Goal: Task Accomplishment & Management: Use online tool/utility

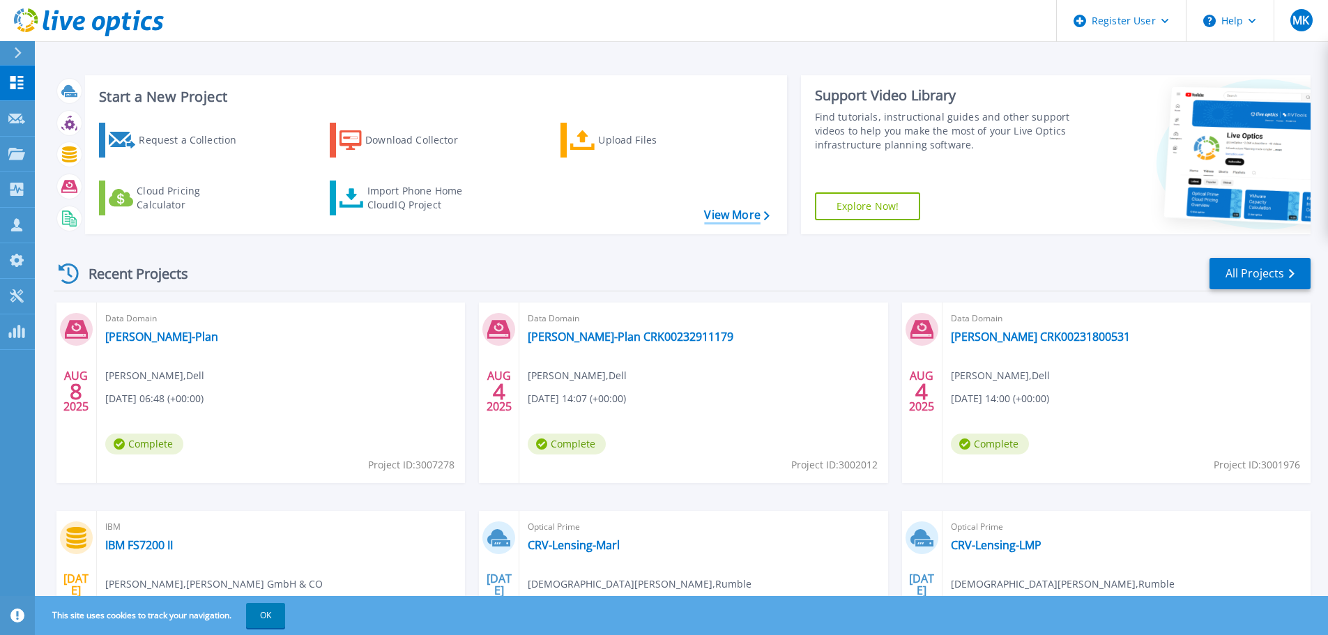
click at [717, 211] on link "View More" at bounding box center [736, 214] width 65 height 13
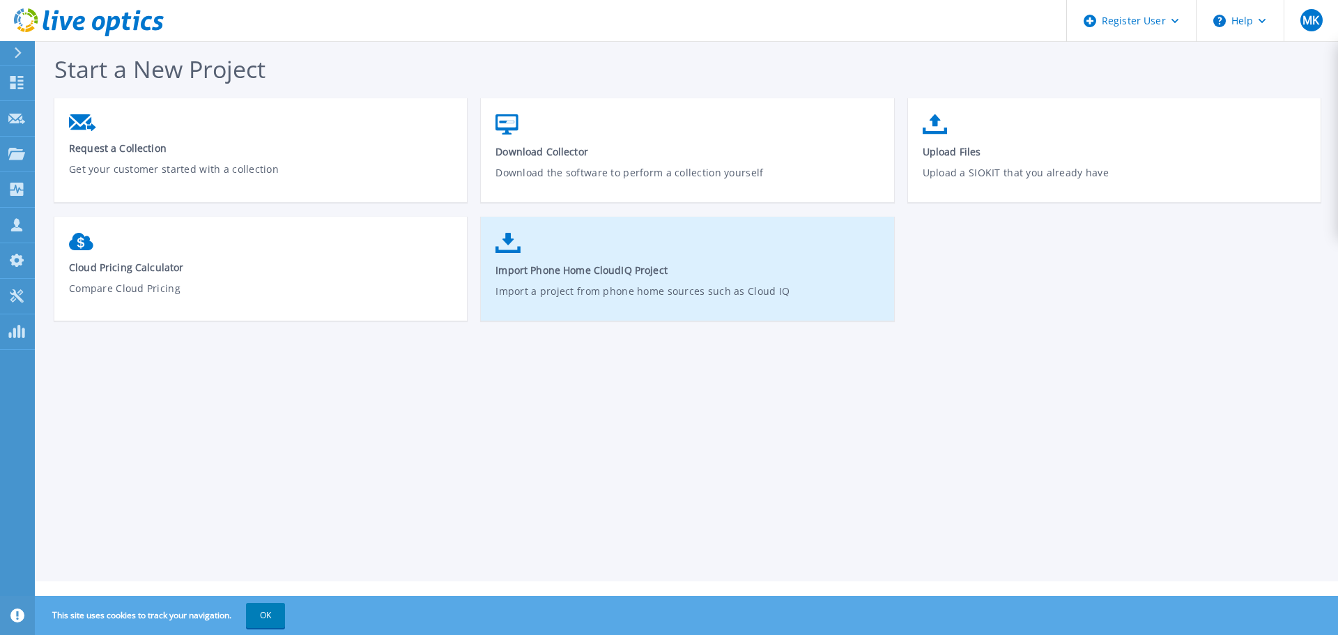
click at [717, 262] on link "Import Phone Home CloudIQ Project Import a project from phone home sources such…" at bounding box center [687, 276] width 413 height 100
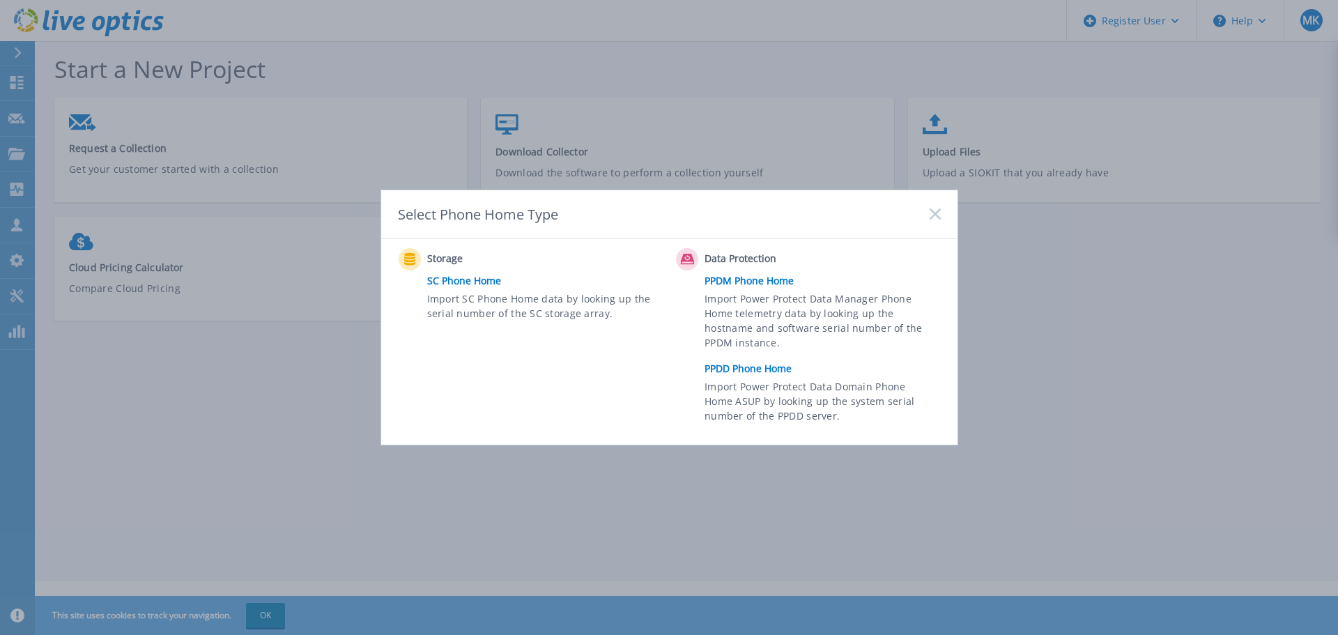
click at [440, 286] on link "SC Phone Home" at bounding box center [548, 280] width 243 height 21
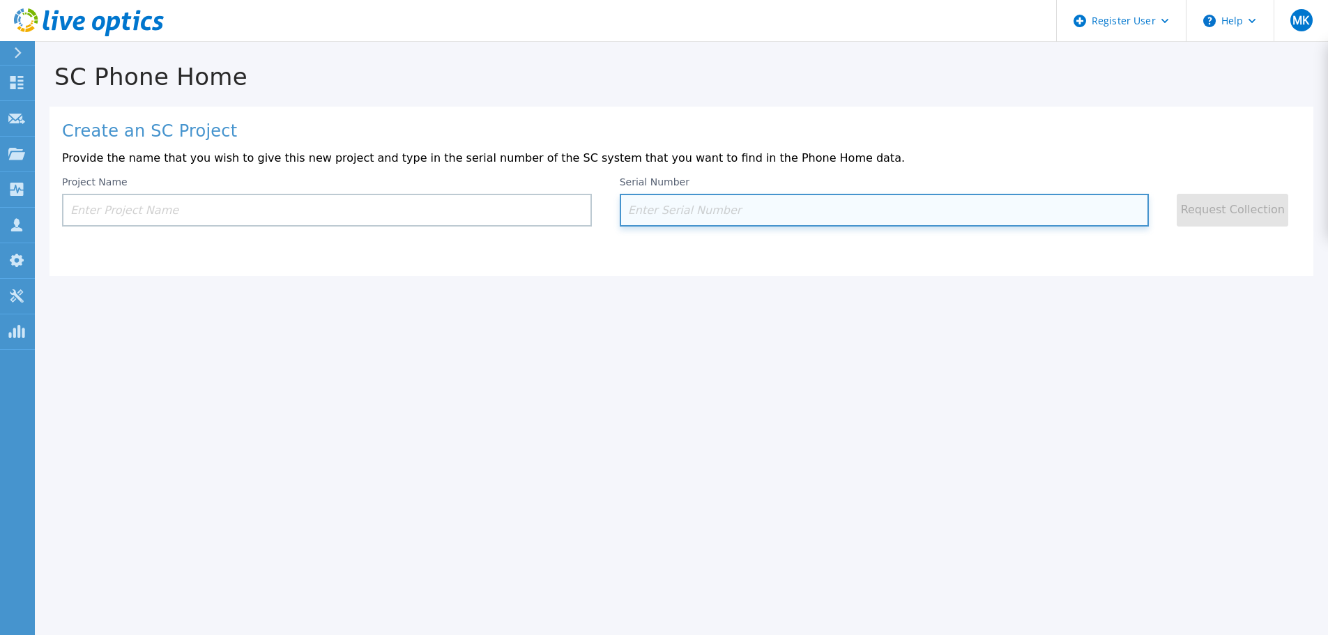
click at [709, 217] on input at bounding box center [885, 210] width 530 height 33
paste input "304934"
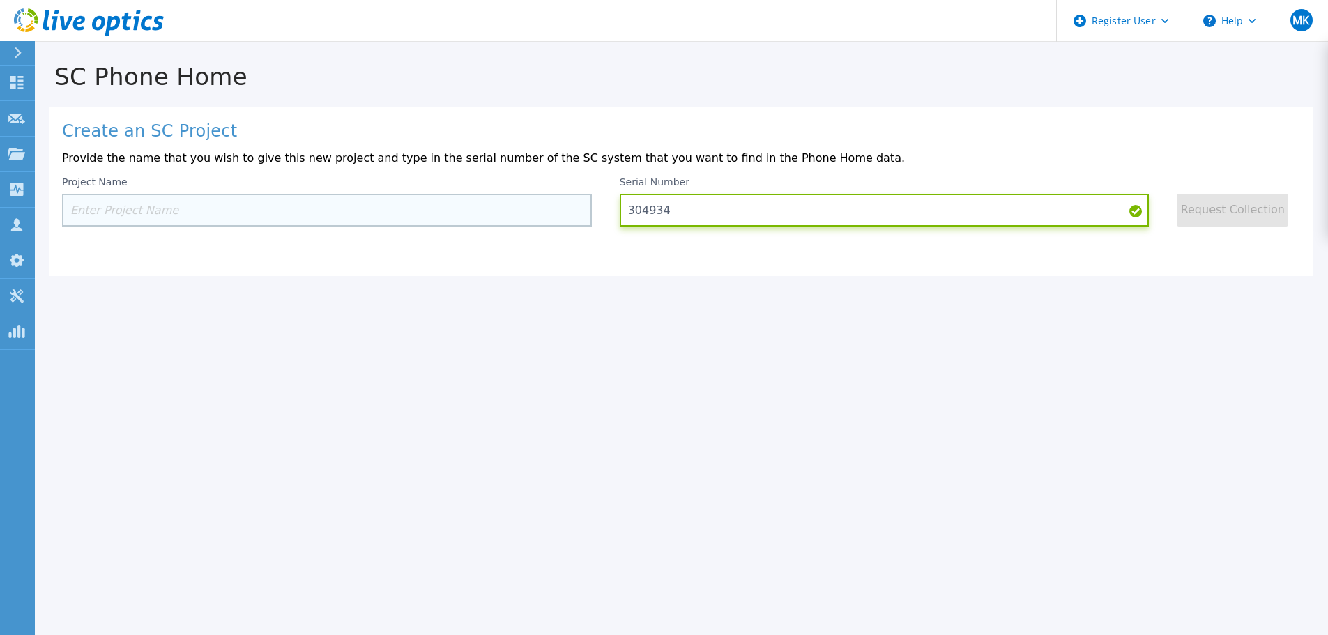
type input "304934"
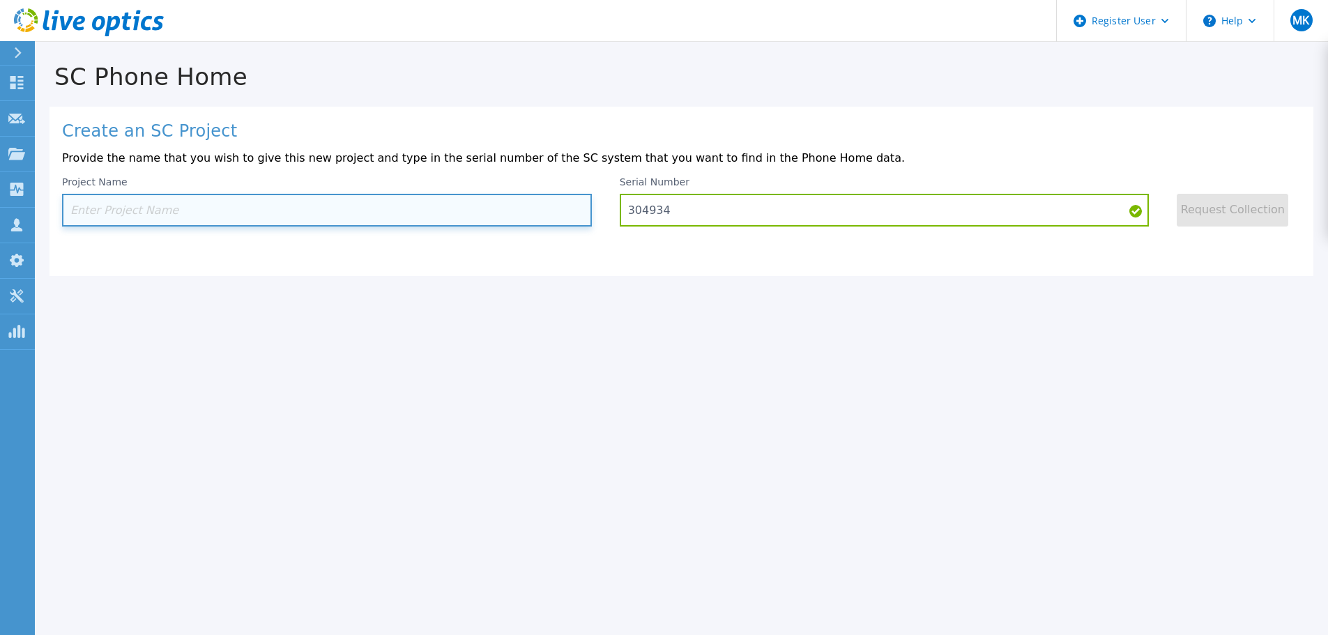
click at [289, 208] on input at bounding box center [327, 210] width 530 height 33
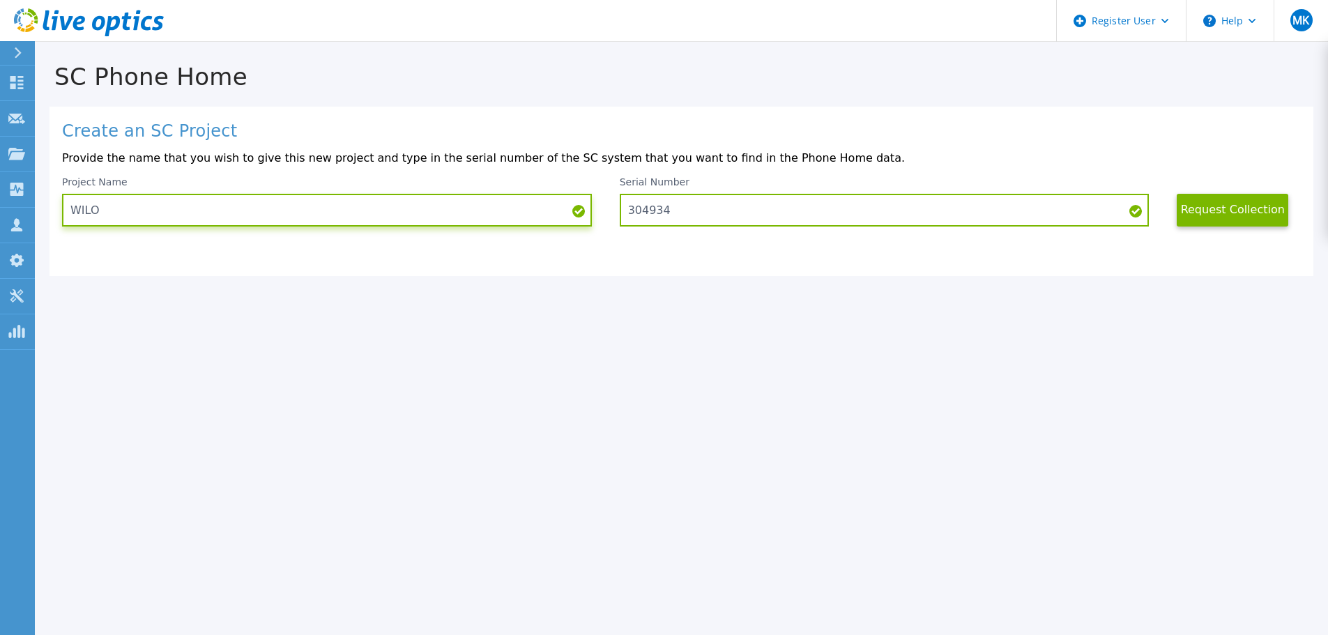
type input "WILO"
click at [1262, 217] on button "Request Collection" at bounding box center [1233, 210] width 112 height 33
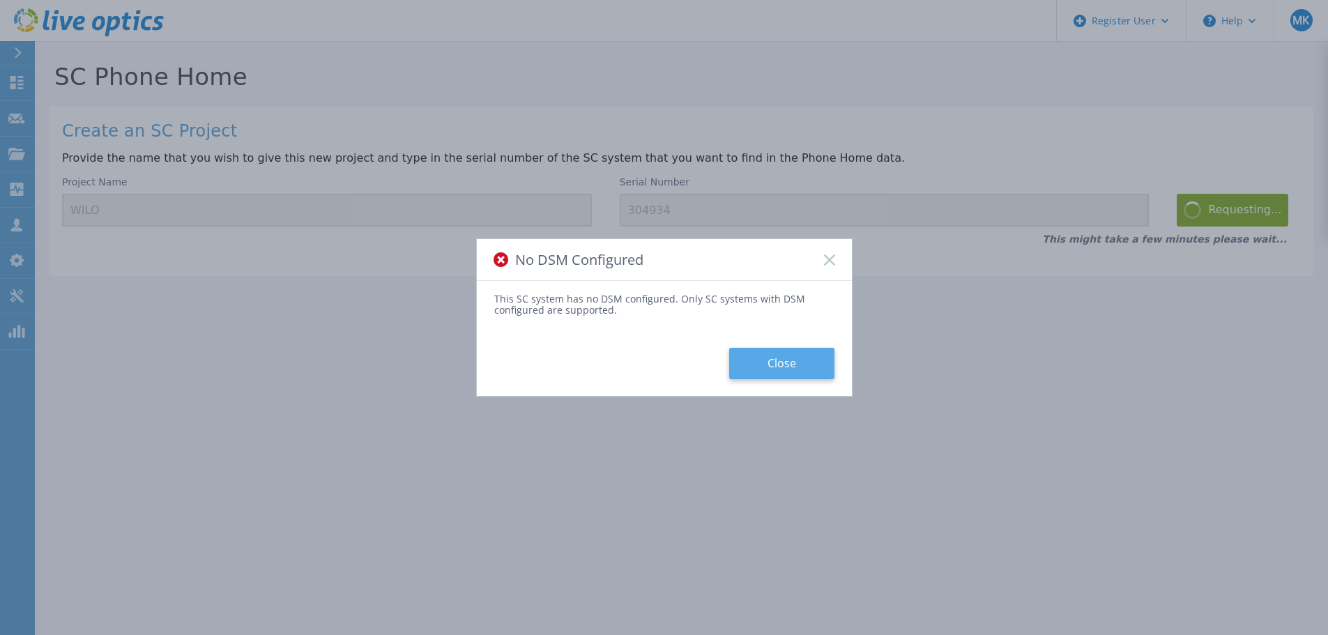
click at [773, 369] on button "Close" at bounding box center [781, 363] width 105 height 31
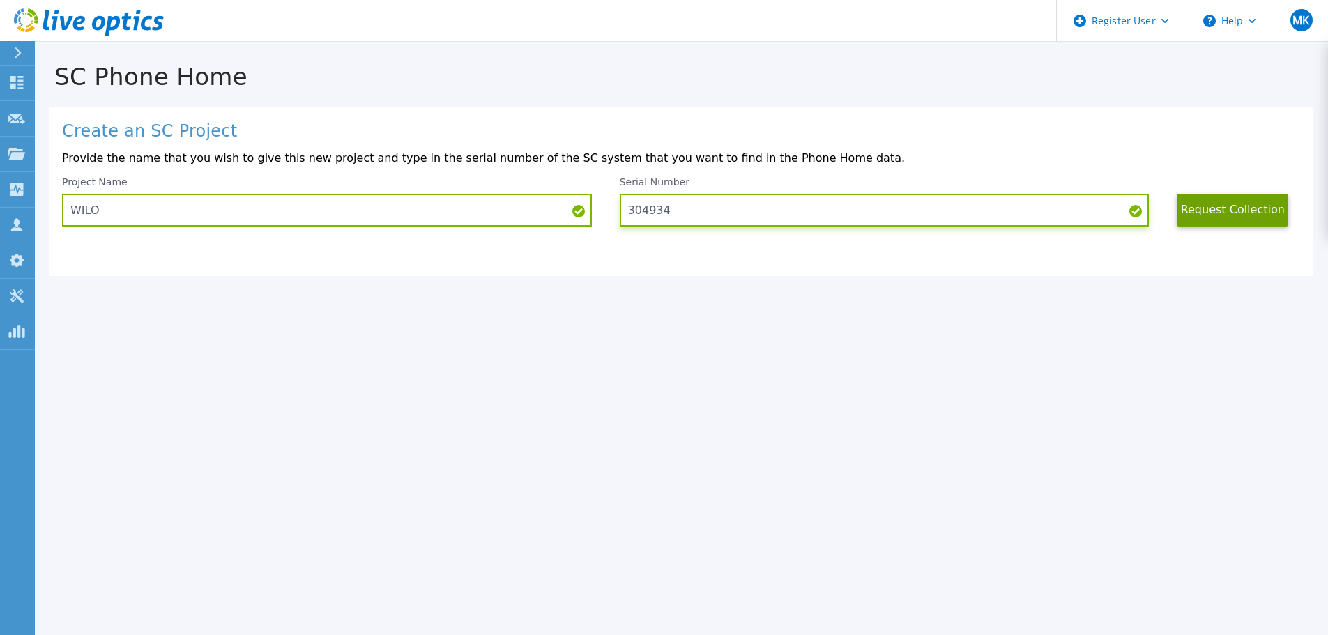
drag, startPoint x: 734, startPoint y: 209, endPoint x: 625, endPoint y: 213, distance: 108.8
click at [625, 213] on input "304934" at bounding box center [885, 210] width 530 height 33
paste input "6"
click at [1235, 205] on button "Request Collection" at bounding box center [1233, 210] width 112 height 33
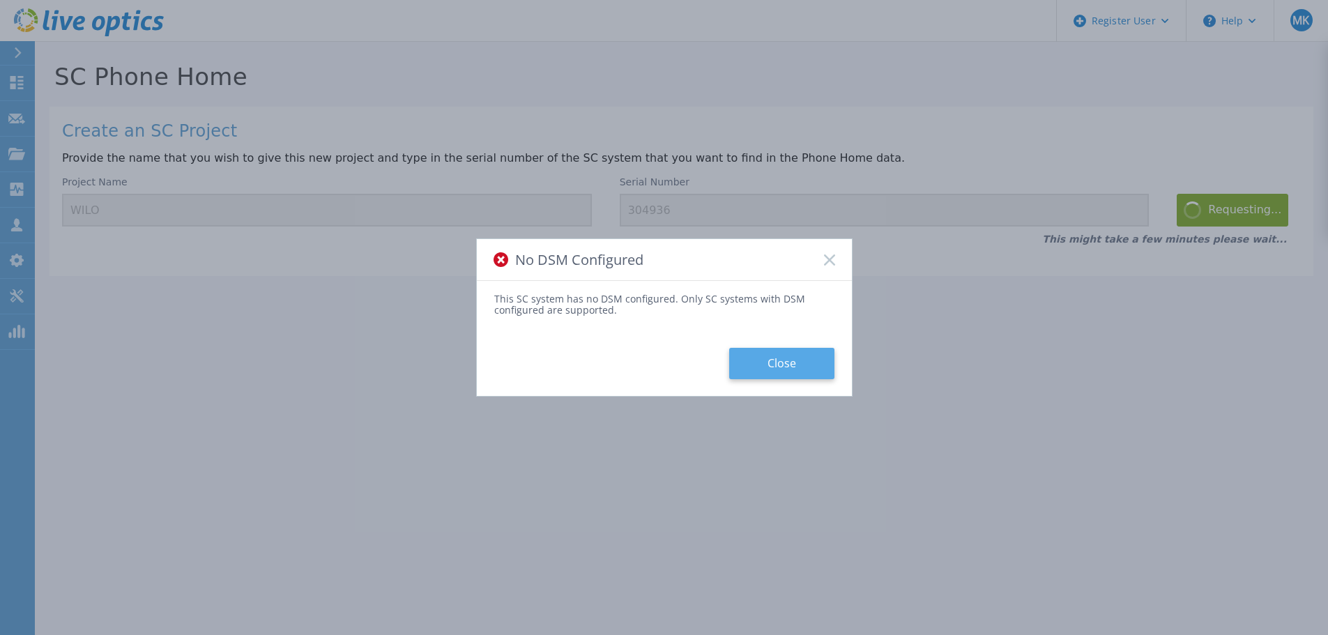
click at [783, 365] on button "Close" at bounding box center [781, 363] width 105 height 31
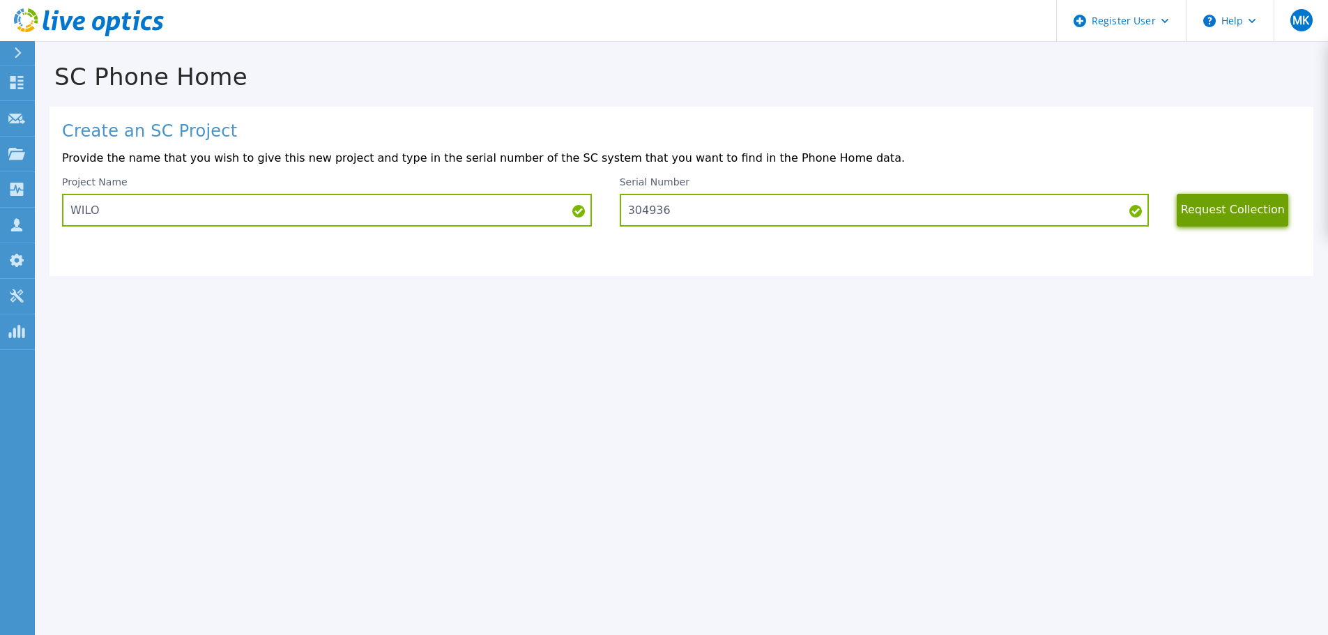
click at [1216, 216] on button "Request Collection" at bounding box center [1233, 210] width 112 height 33
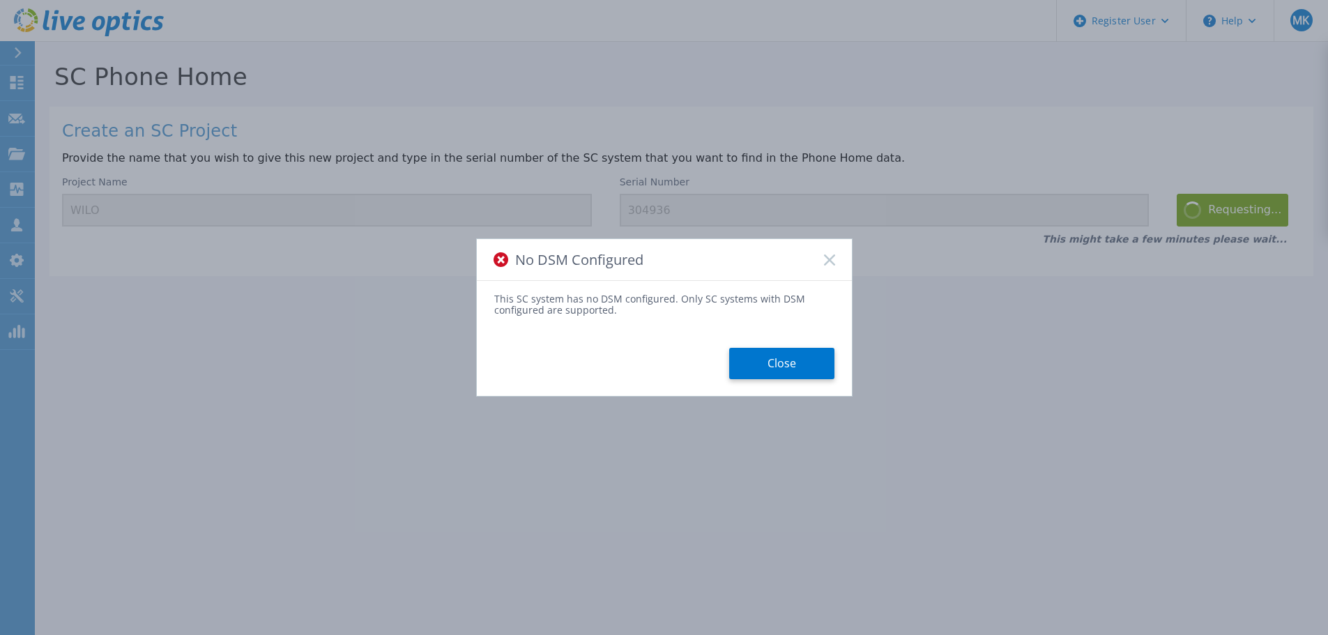
click at [831, 265] on icon at bounding box center [829, 259] width 11 height 11
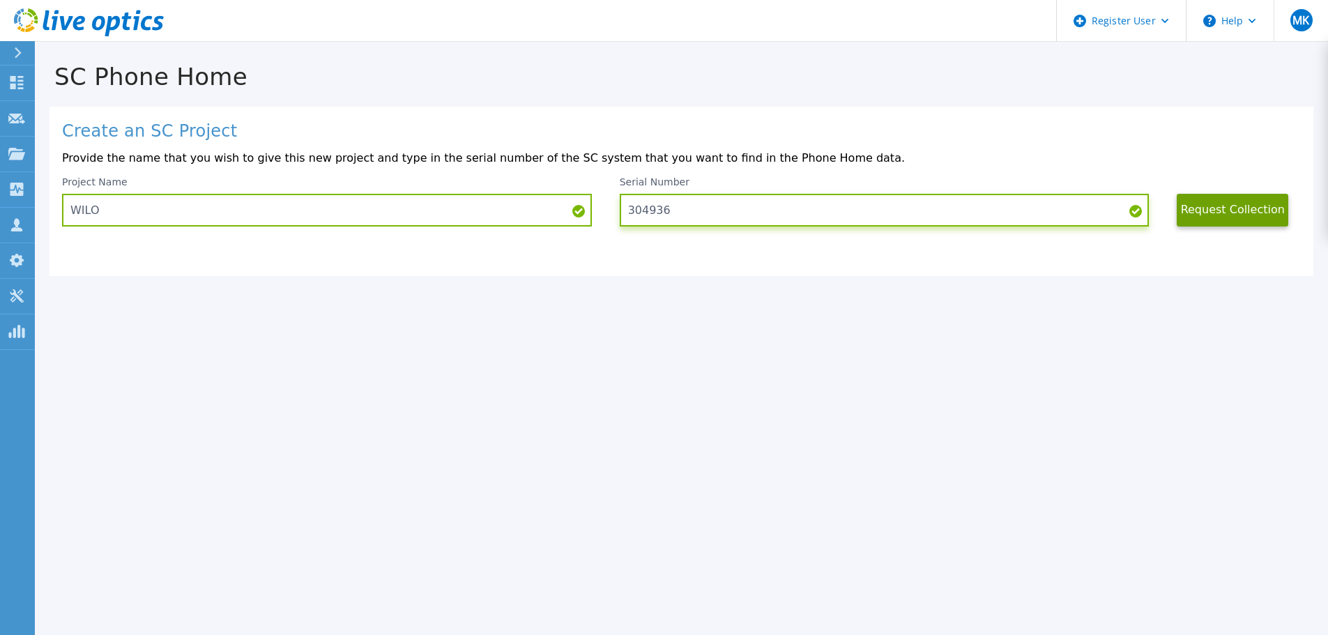
drag, startPoint x: 696, startPoint y: 208, endPoint x: 591, endPoint y: 206, distance: 104.6
click at [591, 206] on div "Project Name WILO Serial Number 304936 Request Collection" at bounding box center [681, 201] width 1239 height 50
paste input "279974"
click at [1223, 197] on button "Request Collection" at bounding box center [1233, 210] width 112 height 33
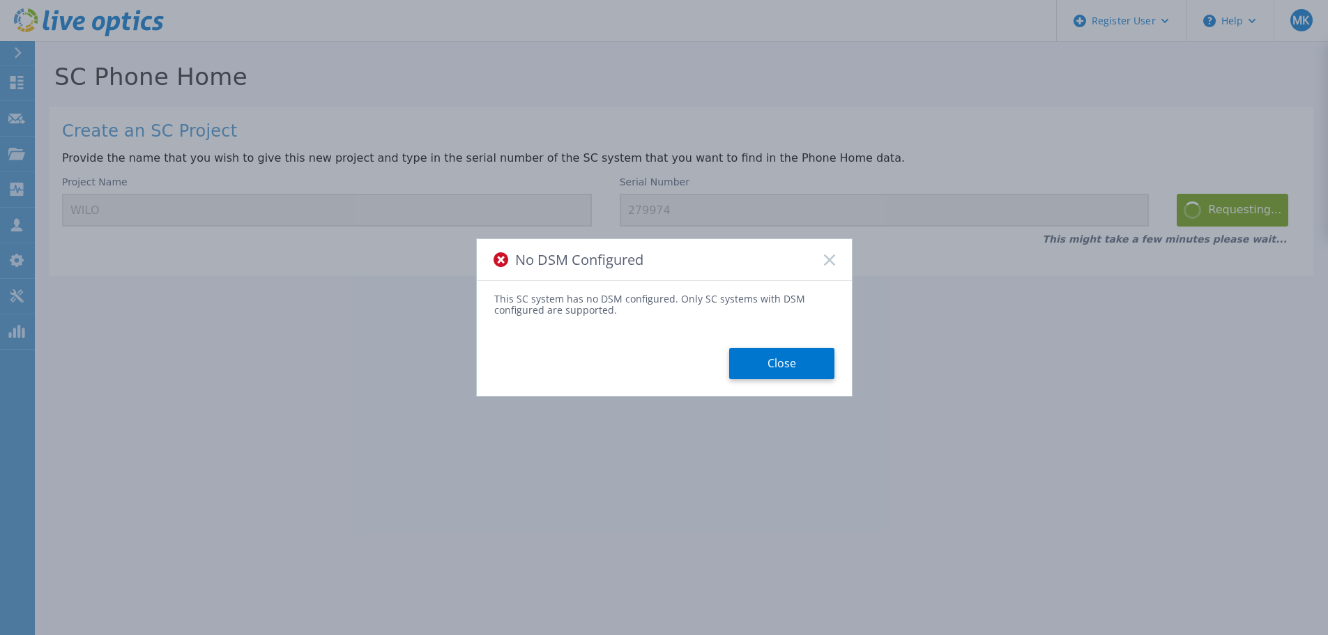
click at [822, 258] on div "No DSM Configured" at bounding box center [664, 260] width 375 height 42
click at [751, 361] on button "Close" at bounding box center [781, 363] width 105 height 31
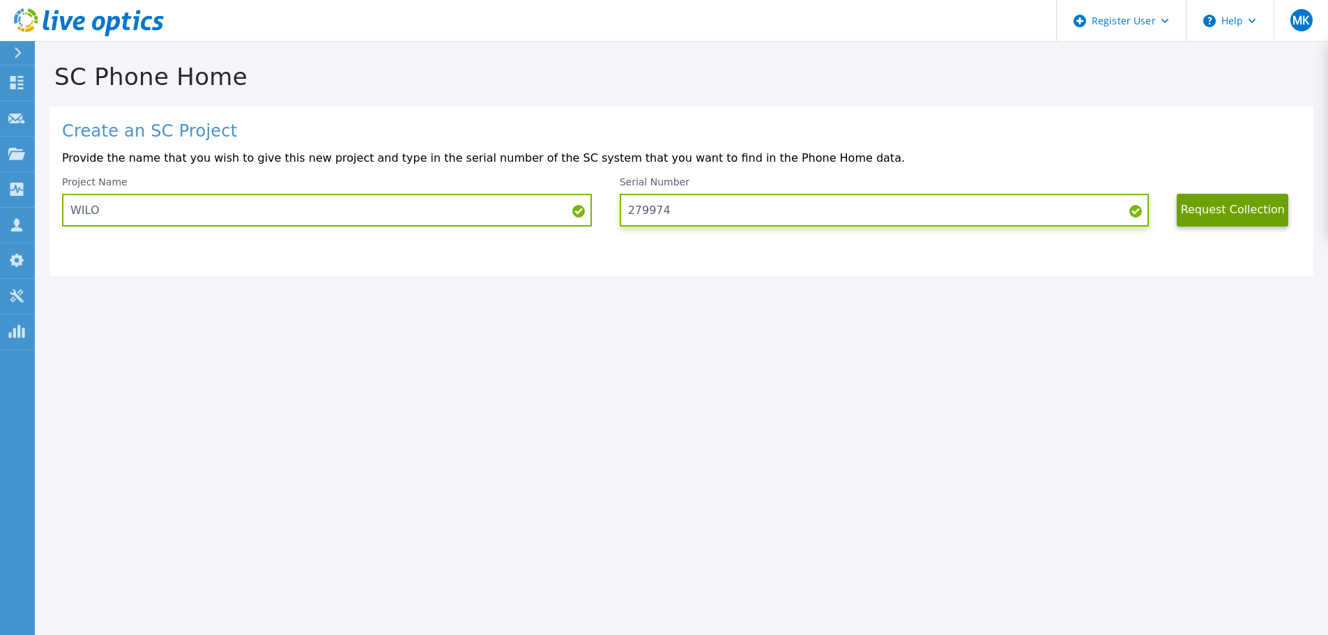
drag, startPoint x: 715, startPoint y: 215, endPoint x: 622, endPoint y: 211, distance: 92.8
click at [623, 210] on input "279974" at bounding box center [885, 210] width 530 height 33
paste input "7888"
click at [1233, 199] on button "Request Collection" at bounding box center [1233, 210] width 112 height 33
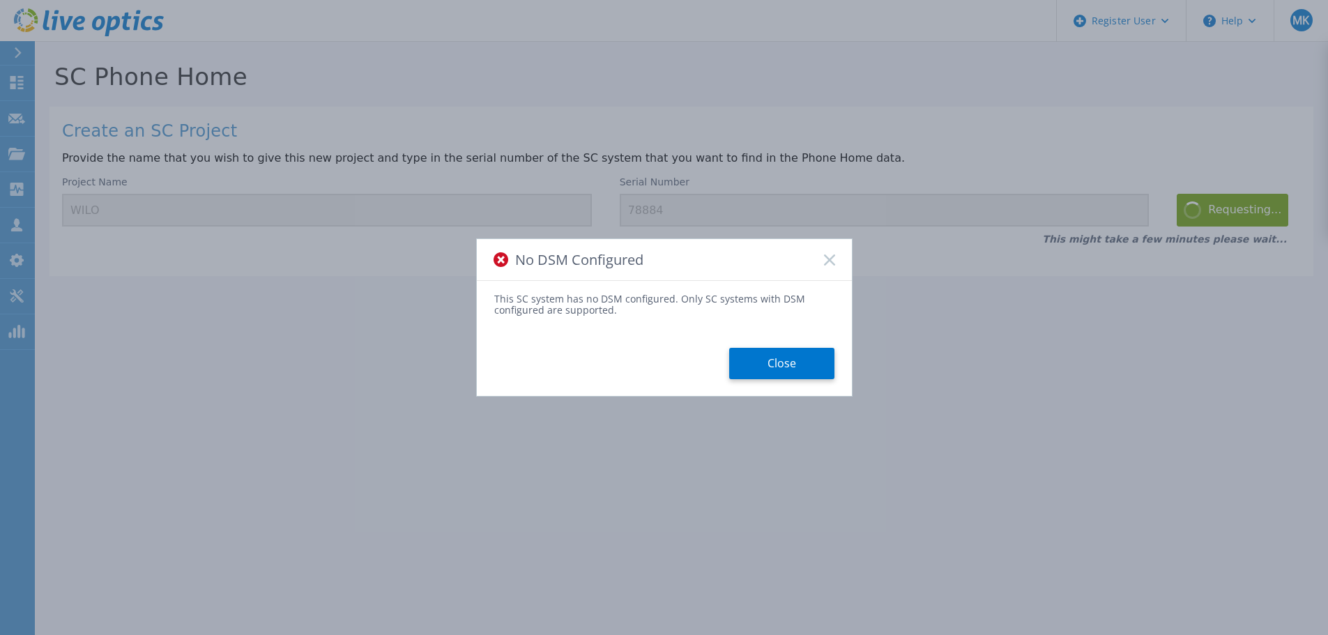
click at [767, 373] on button "Close" at bounding box center [781, 363] width 105 height 31
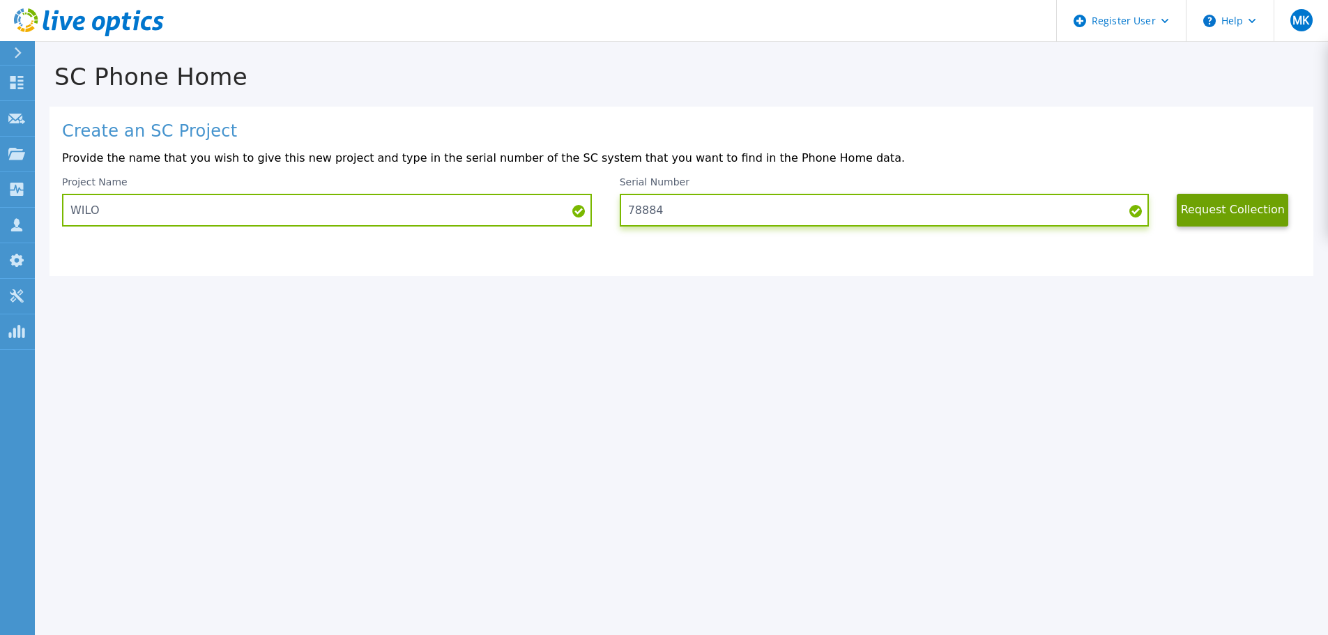
drag, startPoint x: 657, startPoint y: 220, endPoint x: 620, endPoint y: 221, distance: 37.0
click at [620, 221] on input "78884" at bounding box center [885, 210] width 530 height 33
paste input "285236"
click at [1214, 213] on button "Request Collection" at bounding box center [1233, 210] width 112 height 33
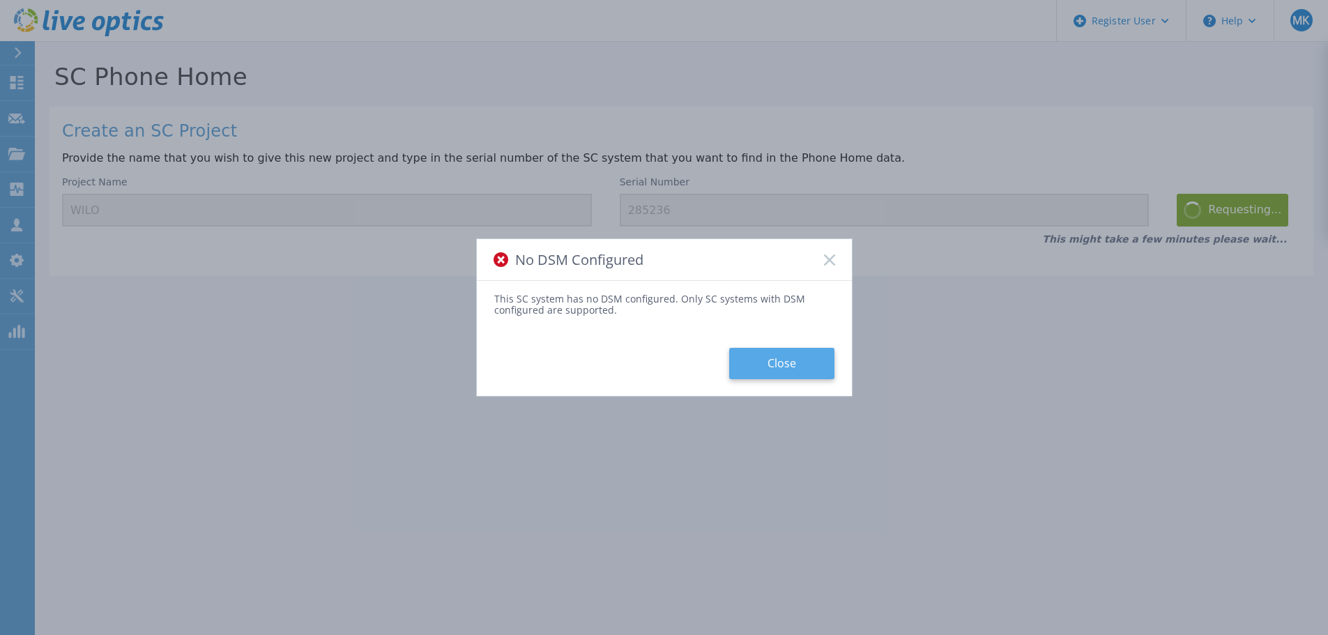
click at [799, 360] on button "Close" at bounding box center [781, 363] width 105 height 31
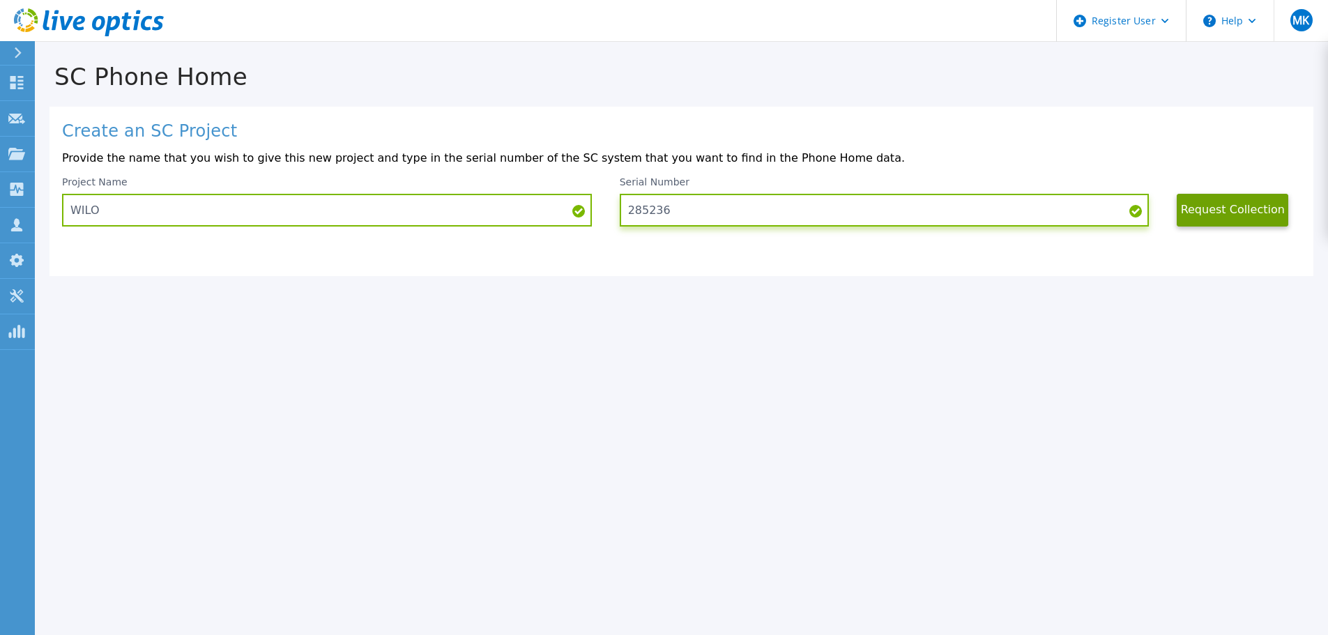
drag, startPoint x: 677, startPoint y: 215, endPoint x: 606, endPoint y: 206, distance: 71.1
click at [606, 206] on div "Project Name WILO Serial Number 285236 Request Collection" at bounding box center [681, 201] width 1239 height 50
paste input "366142"
click at [1249, 210] on button "Request Collection" at bounding box center [1233, 210] width 112 height 33
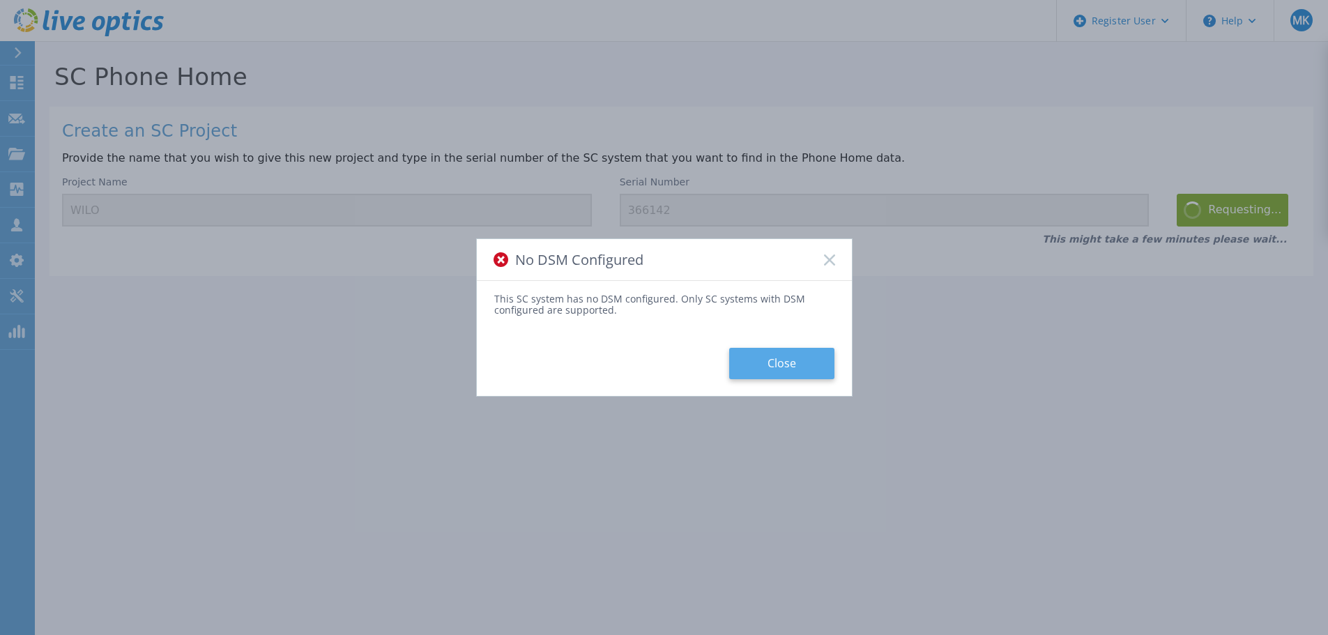
drag, startPoint x: 779, startPoint y: 367, endPoint x: 907, endPoint y: 226, distance: 191.4
click at [782, 366] on button "Close" at bounding box center [781, 363] width 105 height 31
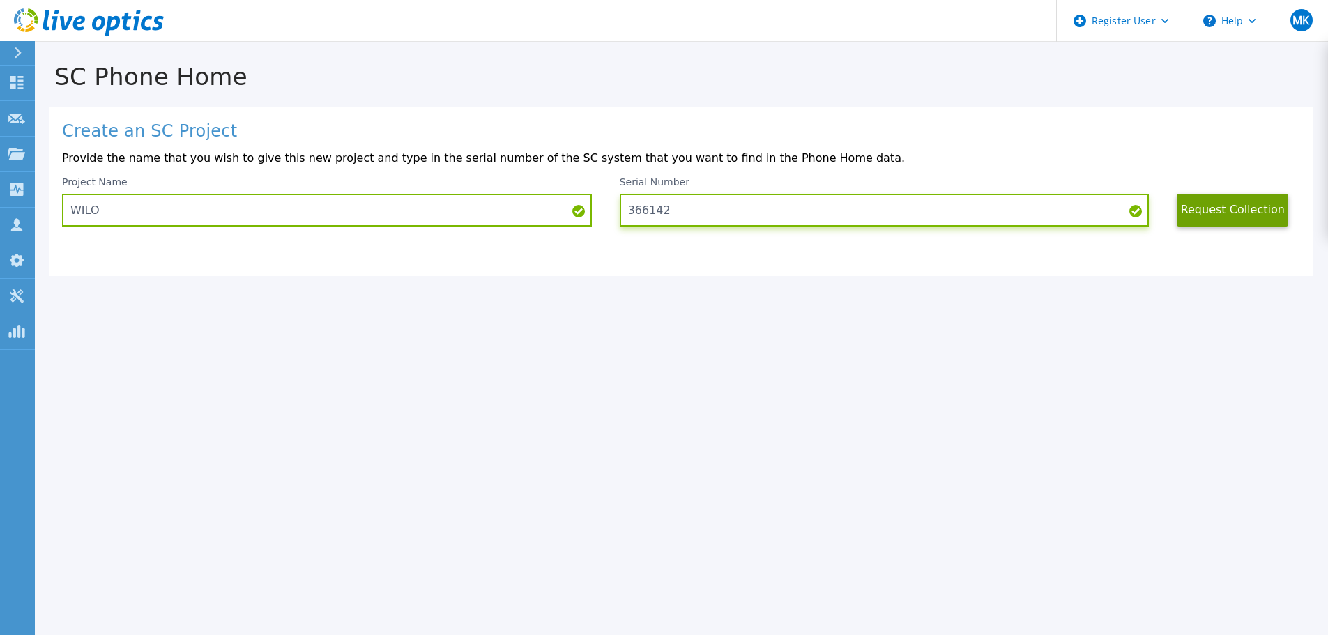
drag, startPoint x: 698, startPoint y: 213, endPoint x: 611, endPoint y: 215, distance: 86.5
click at [615, 215] on div "Project Name WILO Serial Number 366142 Request Collection" at bounding box center [681, 201] width 1239 height 50
paste input "78884"
click at [1197, 208] on button "Request Collection" at bounding box center [1233, 210] width 112 height 33
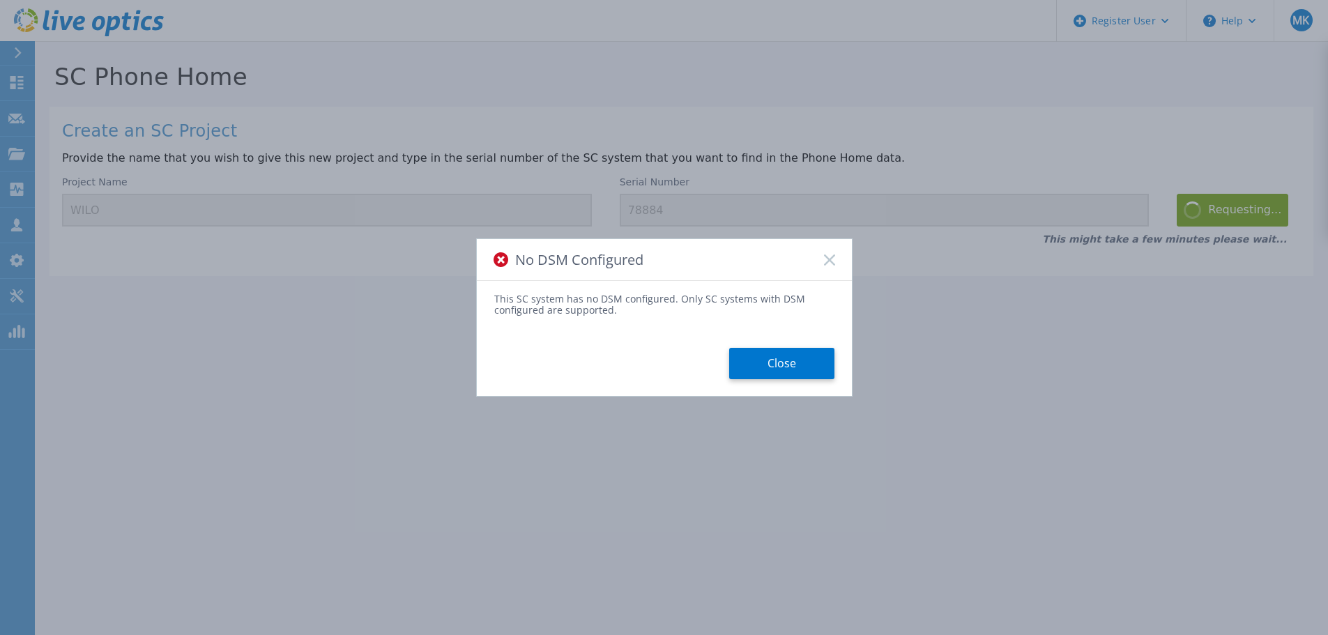
click at [813, 369] on button "Close" at bounding box center [781, 363] width 105 height 31
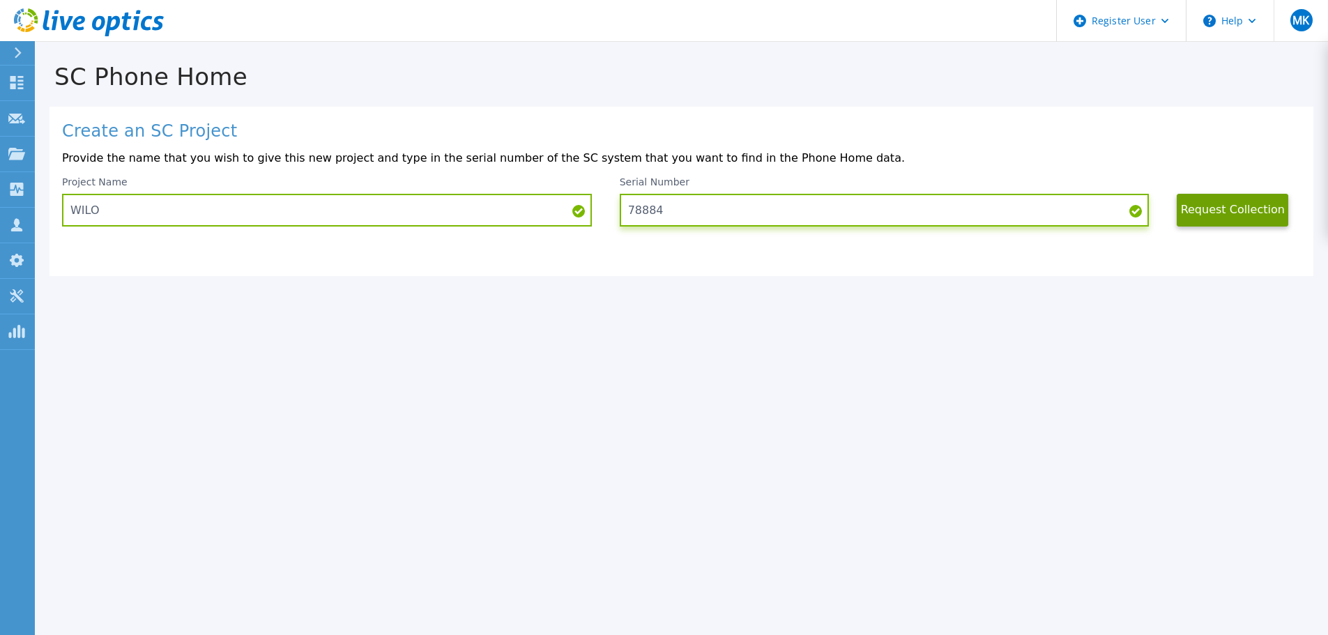
drag, startPoint x: 636, startPoint y: 217, endPoint x: 613, endPoint y: 220, distance: 23.8
click at [613, 220] on div "Project Name WILO Serial Number 78884 Request Collection" at bounding box center [681, 201] width 1239 height 50
paste input "268266"
type input "268266"
click at [1233, 213] on button "Request Collection" at bounding box center [1233, 210] width 112 height 33
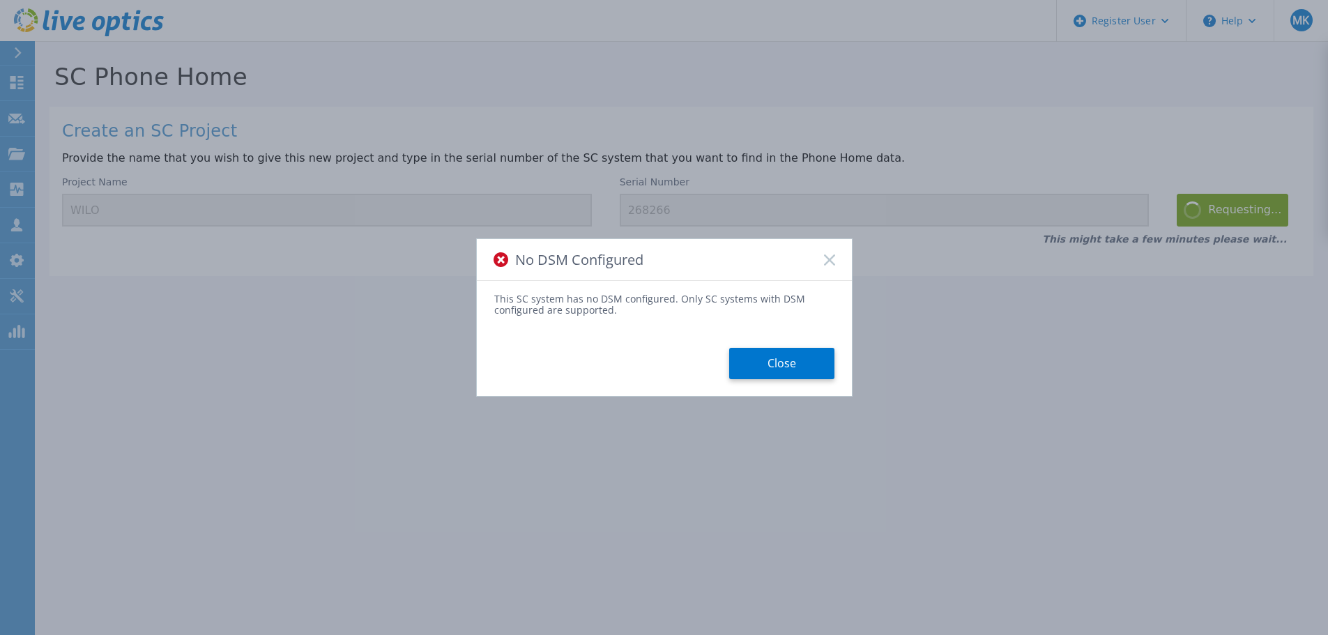
drag, startPoint x: 784, startPoint y: 361, endPoint x: 803, endPoint y: 346, distance: 24.3
click at [783, 361] on button "Close" at bounding box center [781, 363] width 105 height 31
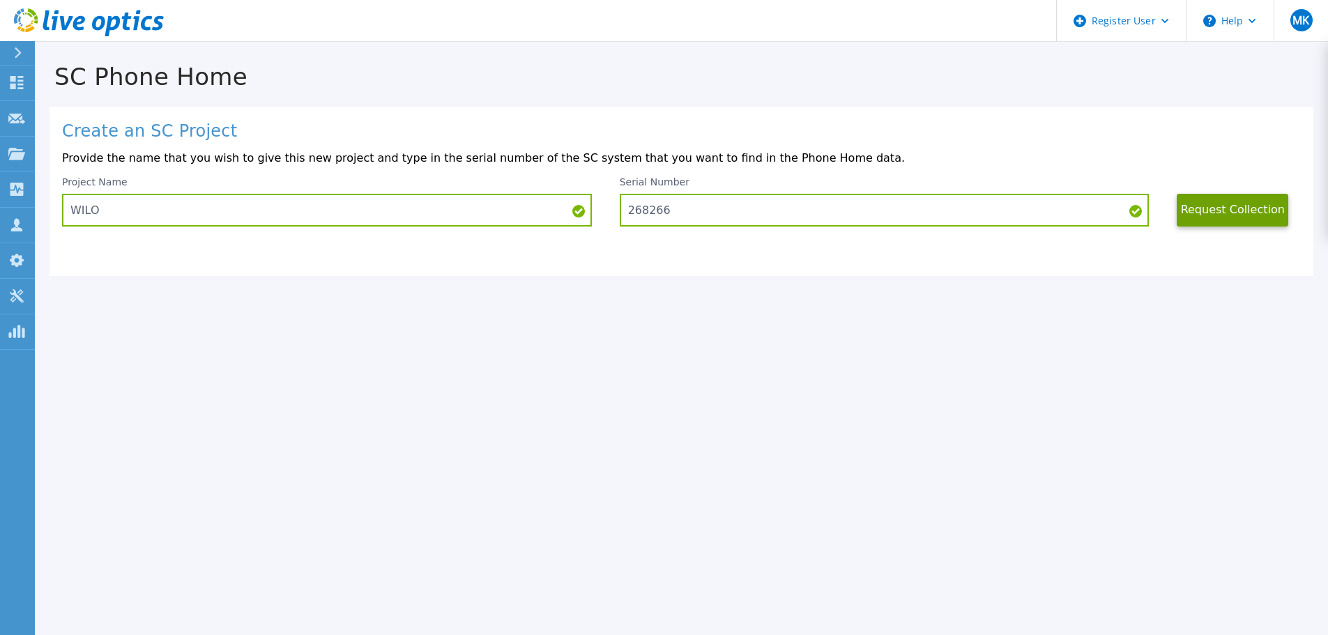
click at [108, 22] on icon at bounding box center [112, 26] width 15 height 20
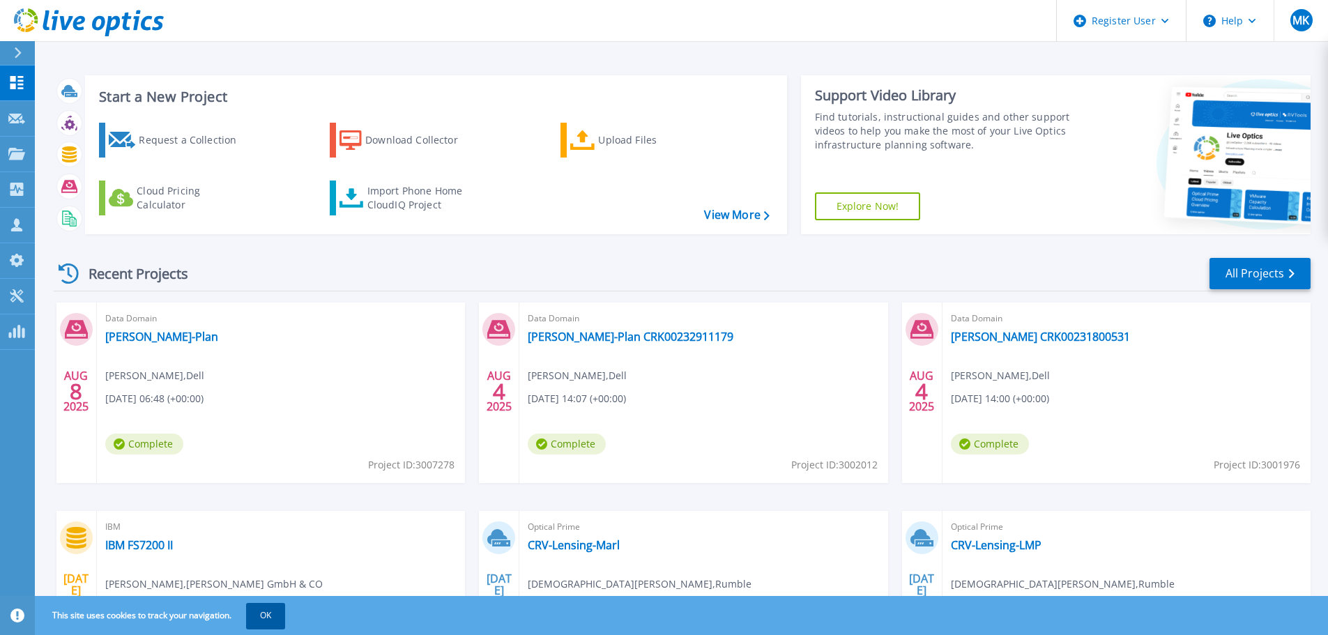
click at [265, 621] on button "OK" at bounding box center [265, 615] width 39 height 25
